Goal: Task Accomplishment & Management: Use online tool/utility

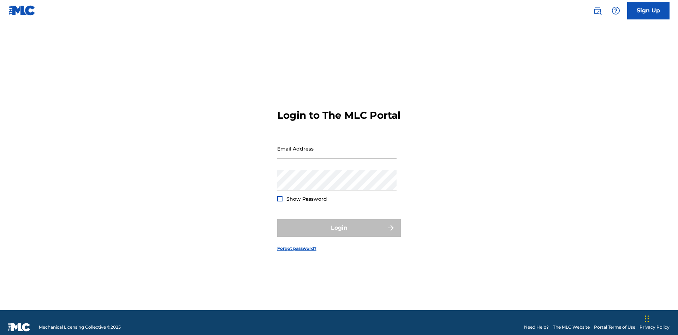
scroll to position [9, 0]
click at [337, 145] on input "Email Address" at bounding box center [336, 148] width 119 height 20
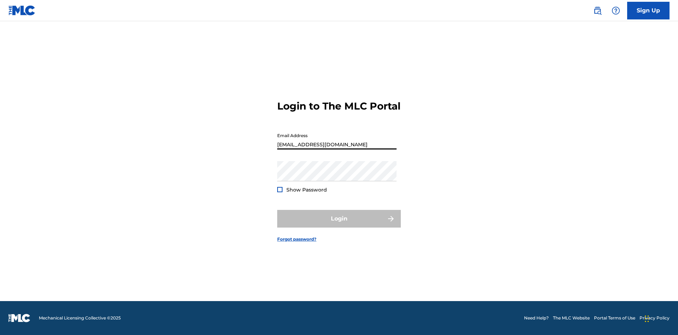
type input "[EMAIL_ADDRESS][DOMAIN_NAME]"
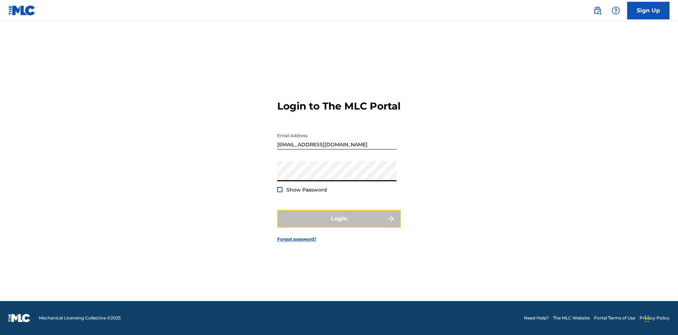
click at [339, 225] on button "Login" at bounding box center [339, 219] width 124 height 18
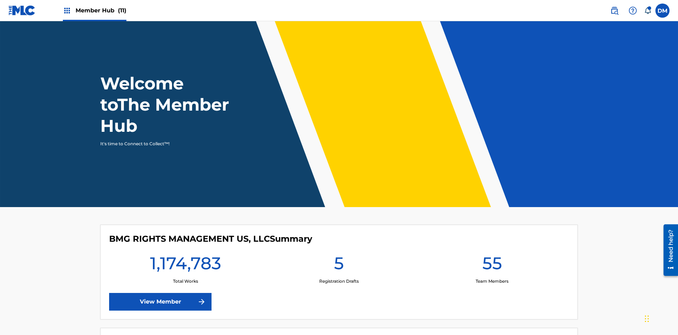
click at [101, 10] on span "Member Hub (11)" at bounding box center [101, 10] width 51 height 8
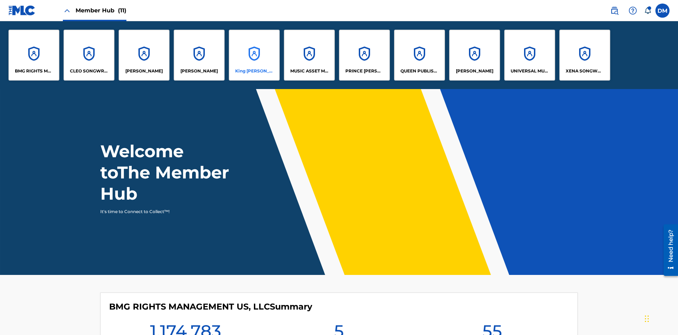
click at [254, 71] on p "King [PERSON_NAME]" at bounding box center [254, 71] width 39 height 6
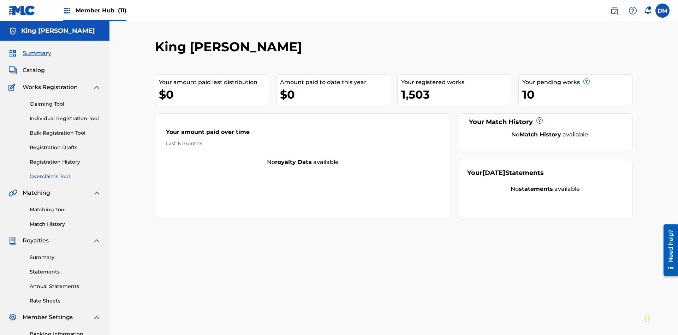
click at [65, 173] on link "Overclaims Tool" at bounding box center [65, 176] width 71 height 7
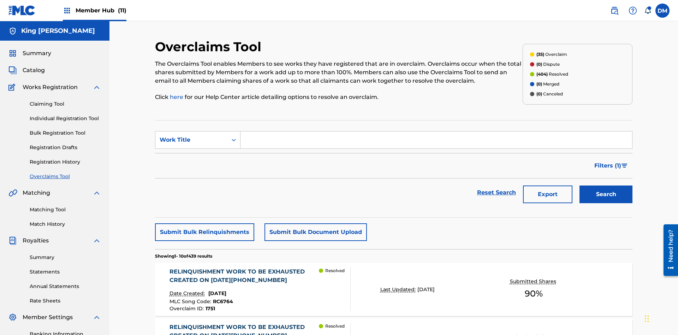
scroll to position [91, 0]
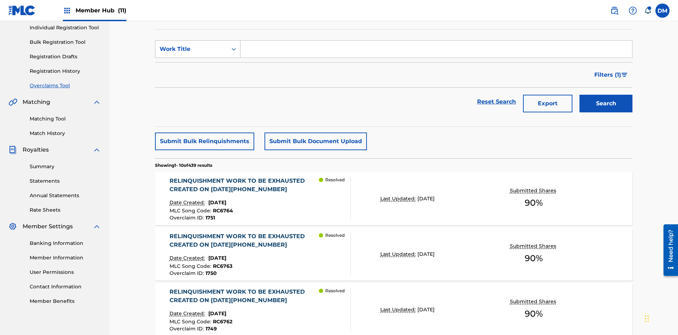
click at [191, 49] on div "Work Title" at bounding box center [192, 49] width 64 height 8
click at [198, 84] on div "Overclaim ID" at bounding box center [197, 85] width 85 height 18
click at [436, 51] on input "Search Form" at bounding box center [437, 49] width 392 height 17
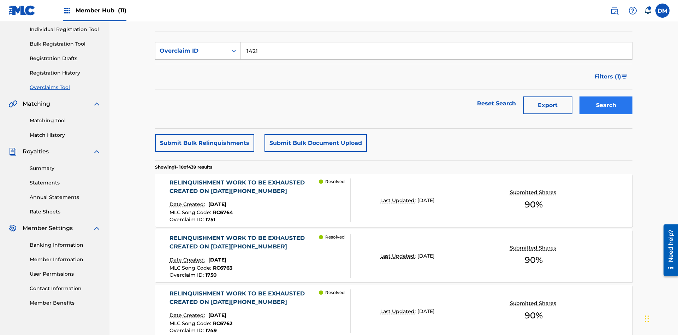
type input "1421"
click at [606, 96] on button "Search" at bounding box center [606, 105] width 53 height 18
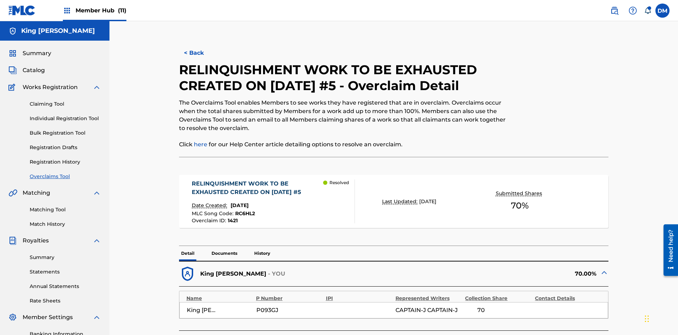
click at [224, 246] on p "Documents" at bounding box center [224, 253] width 30 height 15
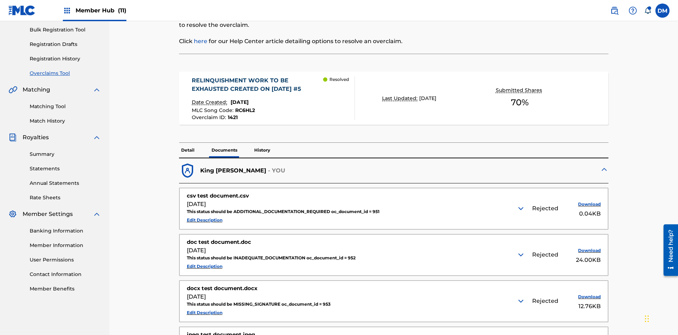
click at [522, 204] on img at bounding box center [521, 208] width 8 height 8
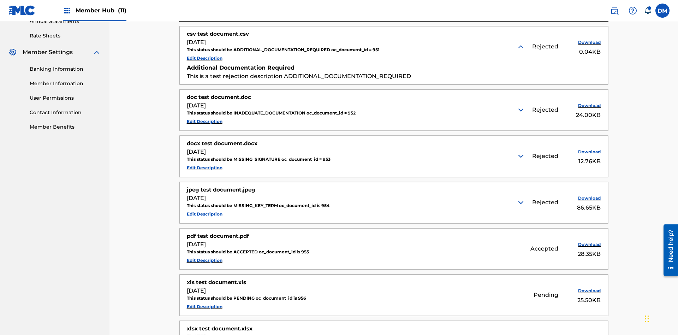
click at [522, 106] on img at bounding box center [521, 110] width 8 height 8
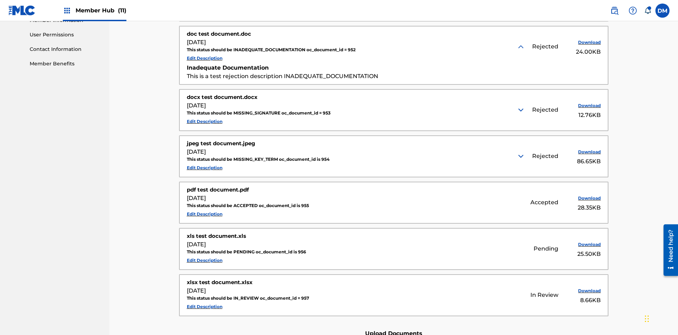
click at [522, 106] on img at bounding box center [521, 110] width 8 height 8
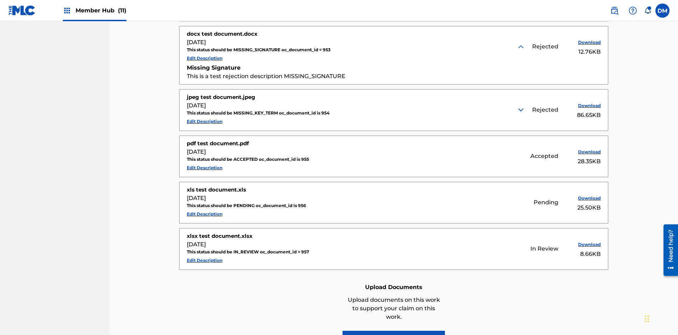
click at [522, 106] on img at bounding box center [521, 110] width 8 height 8
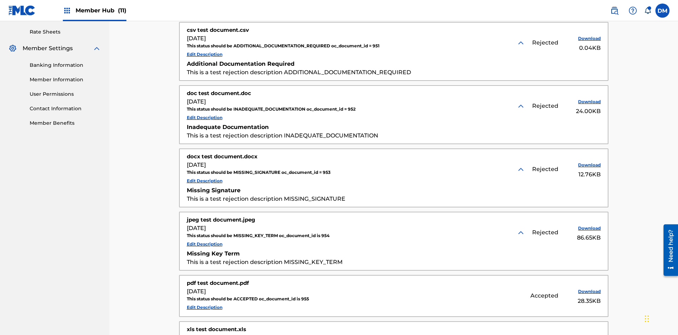
scroll to position [265, 0]
